Goal: Task Accomplishment & Management: Use online tool/utility

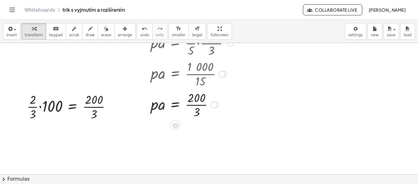
scroll to position [429, 0]
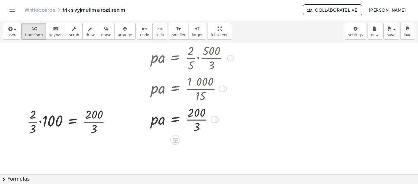
click at [197, 121] on div at bounding box center [201, 119] width 106 height 31
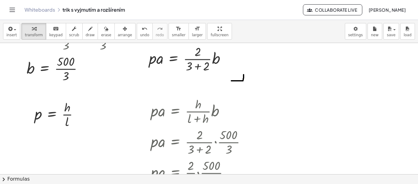
scroll to position [306, 0]
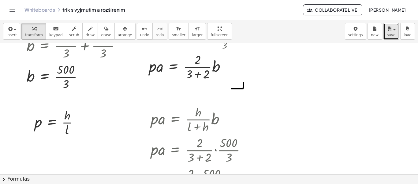
click at [392, 35] on span "save" at bounding box center [391, 35] width 9 height 4
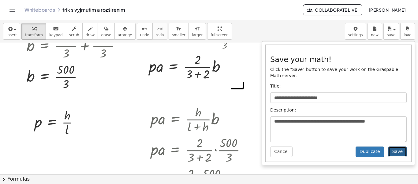
click at [397, 147] on button "Save" at bounding box center [398, 151] width 18 height 10
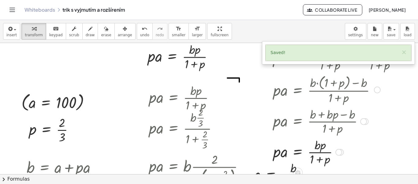
scroll to position [92, 0]
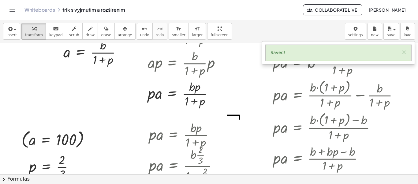
click at [401, 52] on div "Saved! ×" at bounding box center [339, 53] width 146 height 16
click at [404, 52] on button "×" at bounding box center [405, 52] width 6 height 6
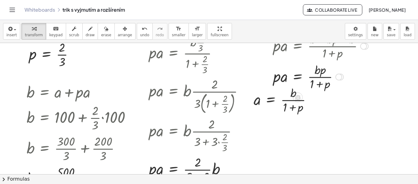
scroll to position [214, 0]
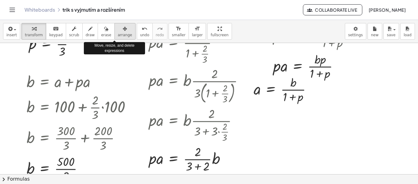
click at [119, 32] on button "arrange" at bounding box center [125, 31] width 21 height 17
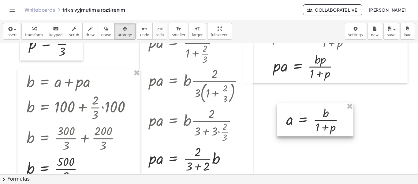
drag, startPoint x: 262, startPoint y: 96, endPoint x: 294, endPoint y: 127, distance: 44.4
click at [294, 127] on div at bounding box center [315, 119] width 77 height 34
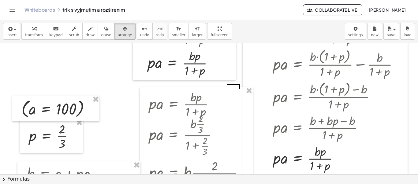
scroll to position [0, 0]
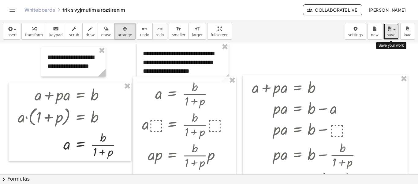
click at [390, 36] on span "save" at bounding box center [391, 35] width 9 height 4
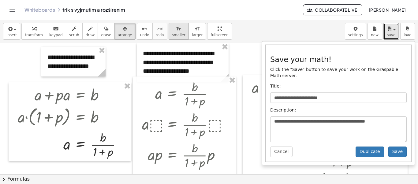
click at [32, 31] on icon "button" at bounding box center [34, 28] width 4 height 7
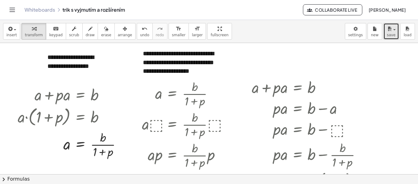
click at [389, 31] on icon "button" at bounding box center [390, 28] width 6 height 7
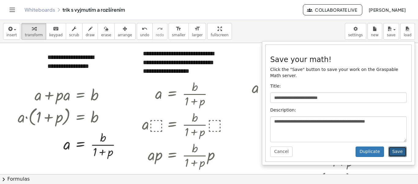
click at [397, 146] on button "Save" at bounding box center [398, 151] width 18 height 10
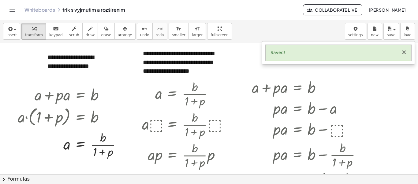
click at [405, 54] on button "×" at bounding box center [405, 52] width 6 height 6
